Goal: Information Seeking & Learning: Learn about a topic

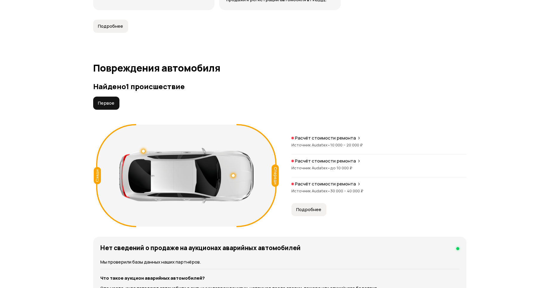
scroll to position [562, 0]
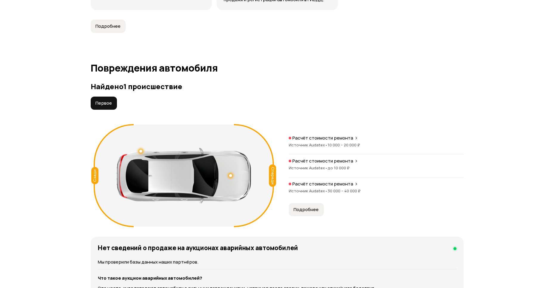
click at [330, 135] on p "Расчёт стоимости ремонта" at bounding box center [322, 138] width 61 height 6
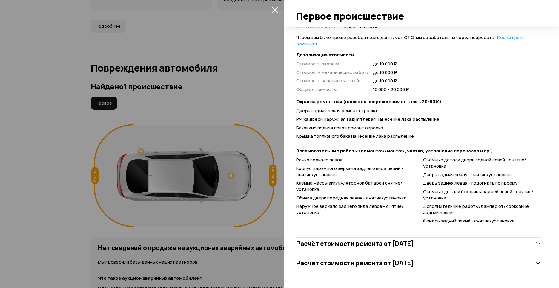
scroll to position [145, 0]
click at [358, 247] on h3 "Расчёт стоимости ремонта от 24 июня 2021 года" at bounding box center [355, 244] width 118 height 8
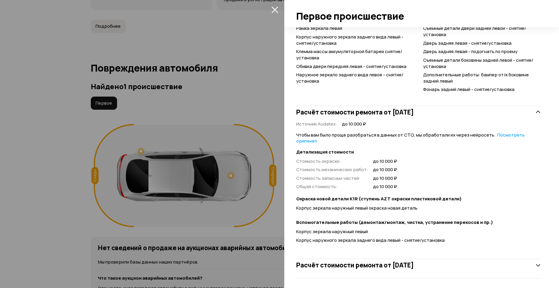
scroll to position [278, 0]
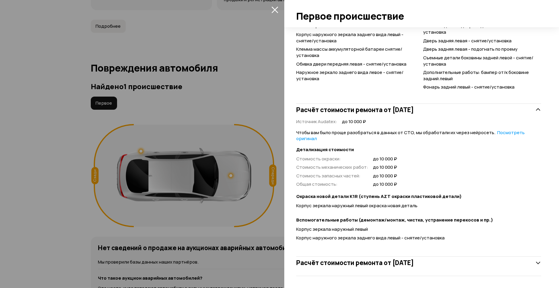
click at [354, 263] on h3 "Расчёт стоимости ремонта от 13 марта 2022 года" at bounding box center [355, 263] width 118 height 8
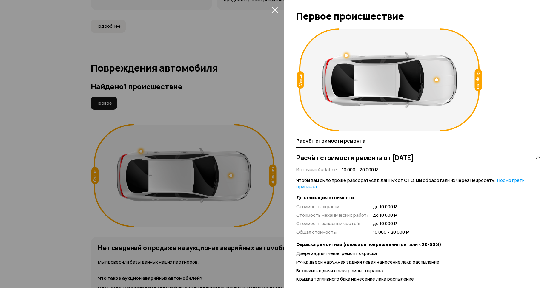
scroll to position [0, 0]
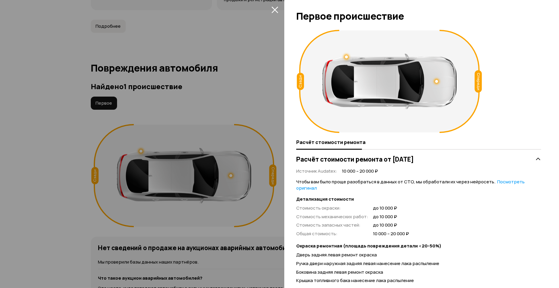
click at [233, 173] on div at bounding box center [279, 144] width 559 height 288
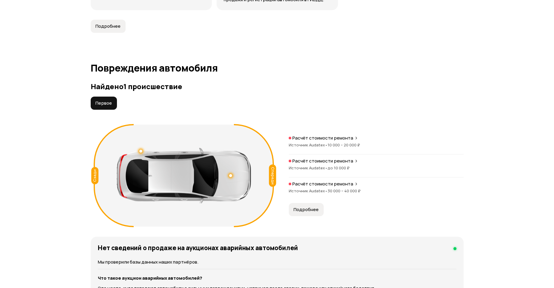
click at [326, 142] on span "•" at bounding box center [326, 144] width 3 height 5
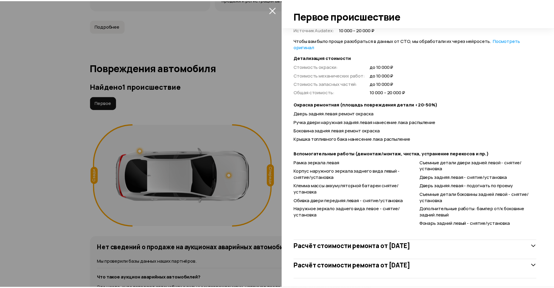
scroll to position [145, 0]
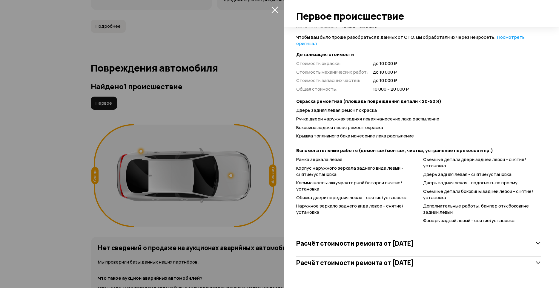
click at [238, 153] on div at bounding box center [279, 144] width 559 height 288
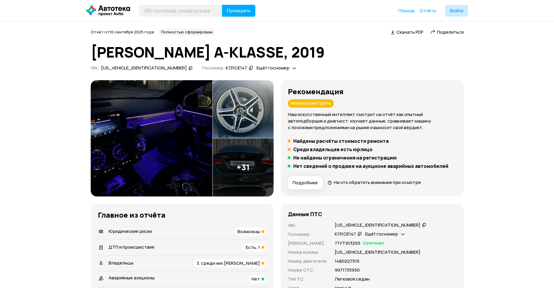
scroll to position [0, 0]
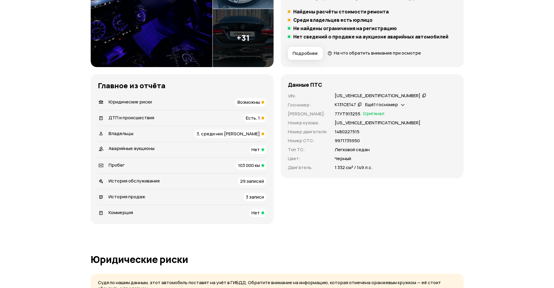
click at [223, 131] on span "3, среди них юрлицо" at bounding box center [228, 134] width 63 height 6
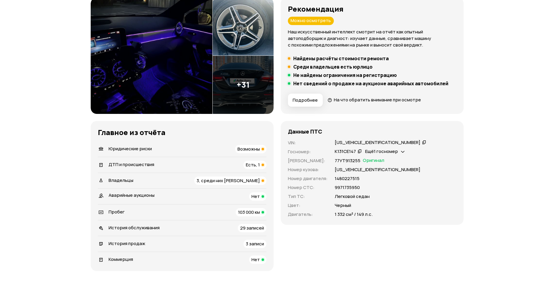
scroll to position [86, 0]
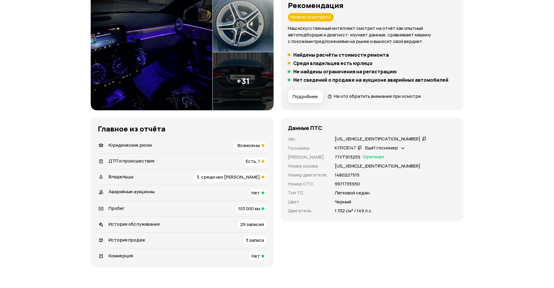
click at [243, 147] on span "Возможны" at bounding box center [249, 145] width 22 height 6
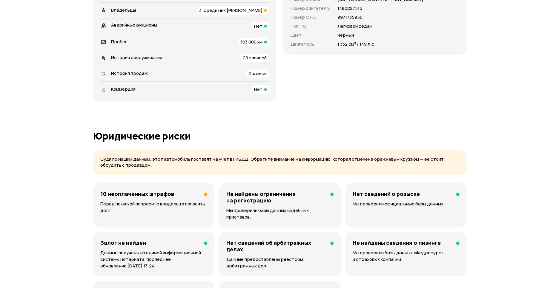
scroll to position [383, 0]
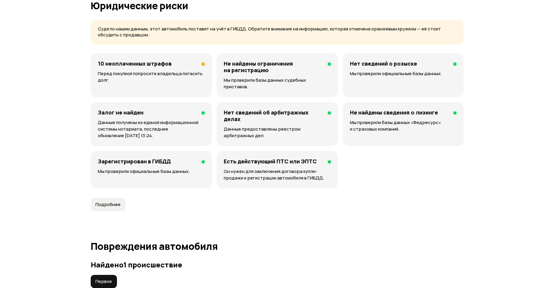
click at [170, 65] on h4 "10 неоплаченных штрафов" at bounding box center [135, 63] width 74 height 7
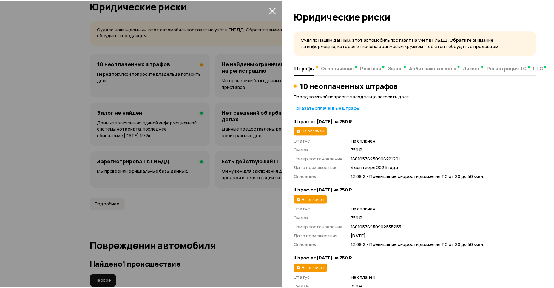
scroll to position [0, 0]
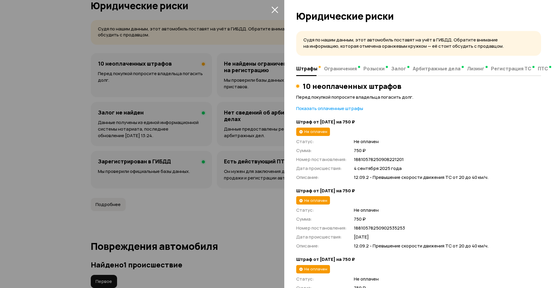
click at [242, 156] on div at bounding box center [279, 144] width 559 height 288
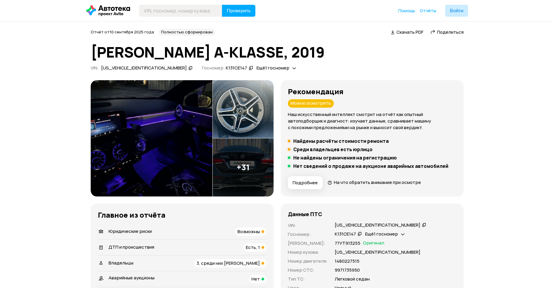
click at [239, 161] on img at bounding box center [243, 167] width 61 height 58
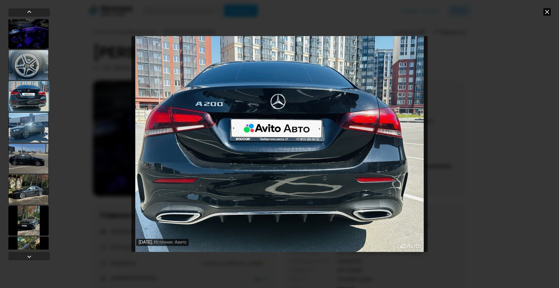
click at [32, 127] on div at bounding box center [28, 128] width 40 height 30
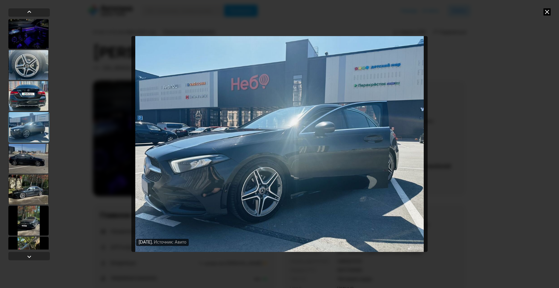
click at [546, 10] on icon at bounding box center [546, 11] width 7 height 7
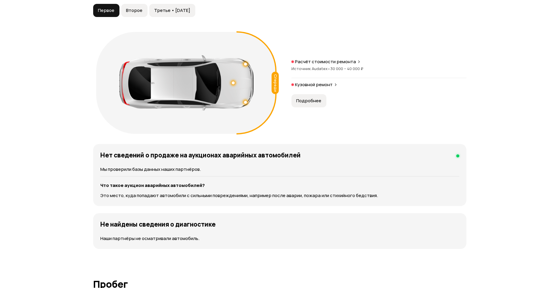
scroll to position [649, 0]
click at [309, 100] on span "Подробнее" at bounding box center [306, 101] width 25 height 6
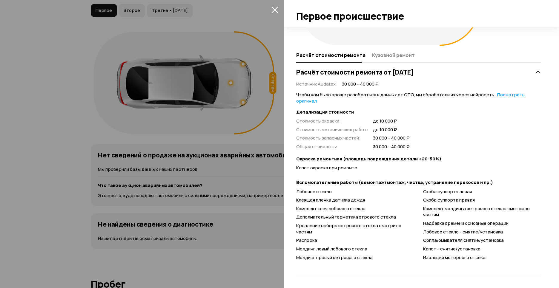
scroll to position [87, 0]
click at [216, 177] on div at bounding box center [279, 144] width 559 height 288
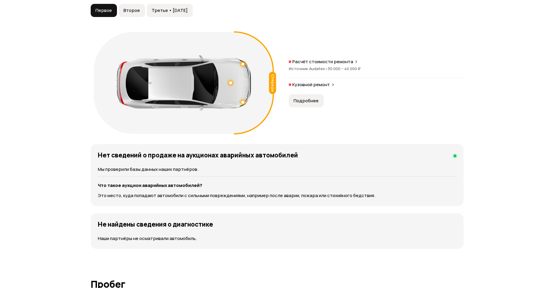
click at [302, 99] on span "Подробнее" at bounding box center [306, 101] width 25 height 6
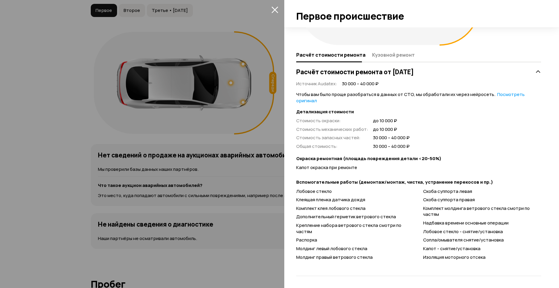
click at [223, 202] on div at bounding box center [279, 144] width 559 height 288
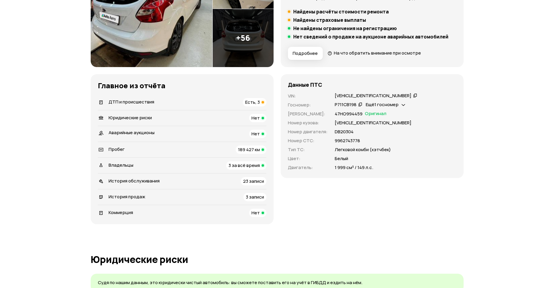
scroll to position [130, 0]
